Goal: Task Accomplishment & Management: Use online tool/utility

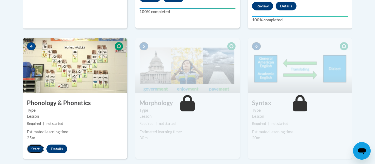
click at [36, 151] on button "Start" at bounding box center [35, 149] width 17 height 9
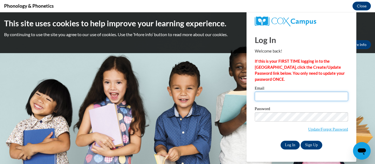
type input "monroemartha@aasd.k12.wi.us"
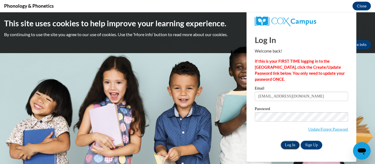
click at [288, 144] on input "Log In" at bounding box center [289, 145] width 19 height 9
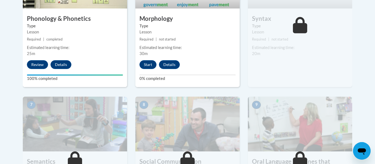
scroll to position [390, 0]
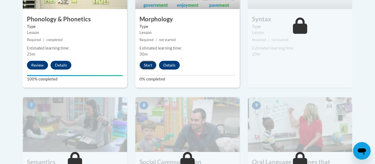
click at [148, 65] on button "Start" at bounding box center [147, 65] width 17 height 9
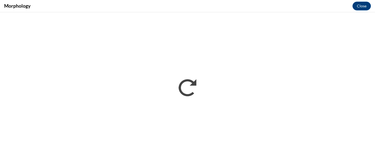
scroll to position [0, 0]
